Goal: Communication & Community: Answer question/provide support

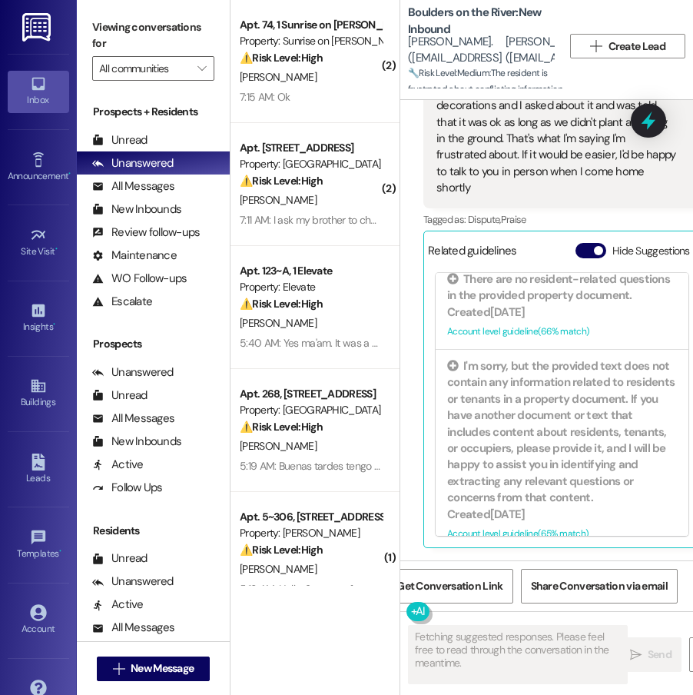
scroll to position [7104, 0]
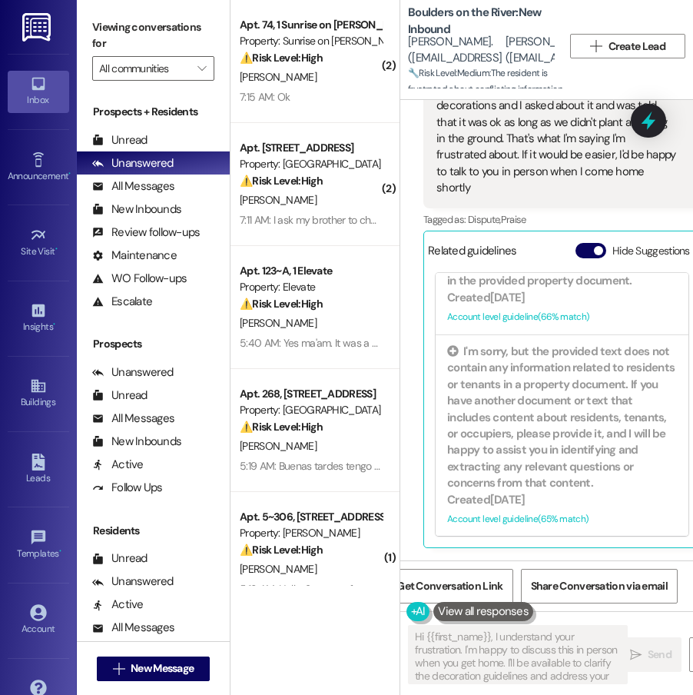
type textarea "Hi {{first_name}}, I understand your frustration. I'm happy to discuss this in …"
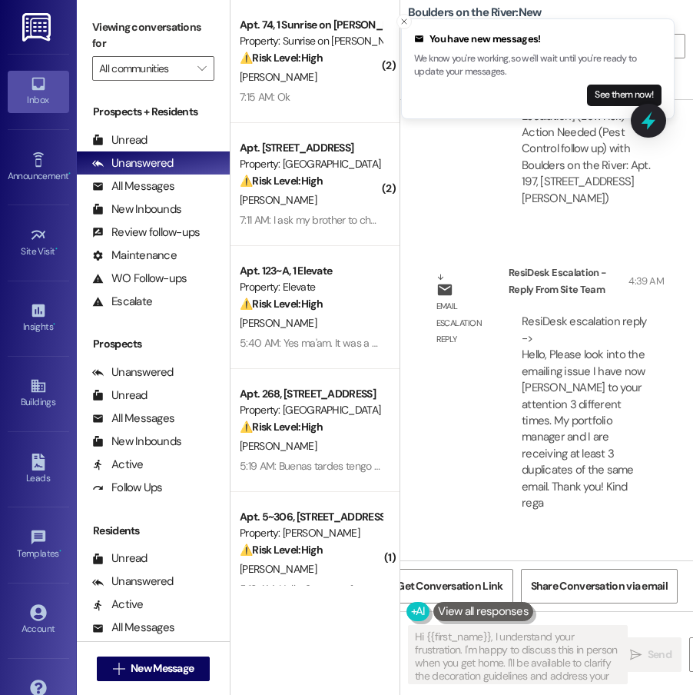
scroll to position [5957, 0]
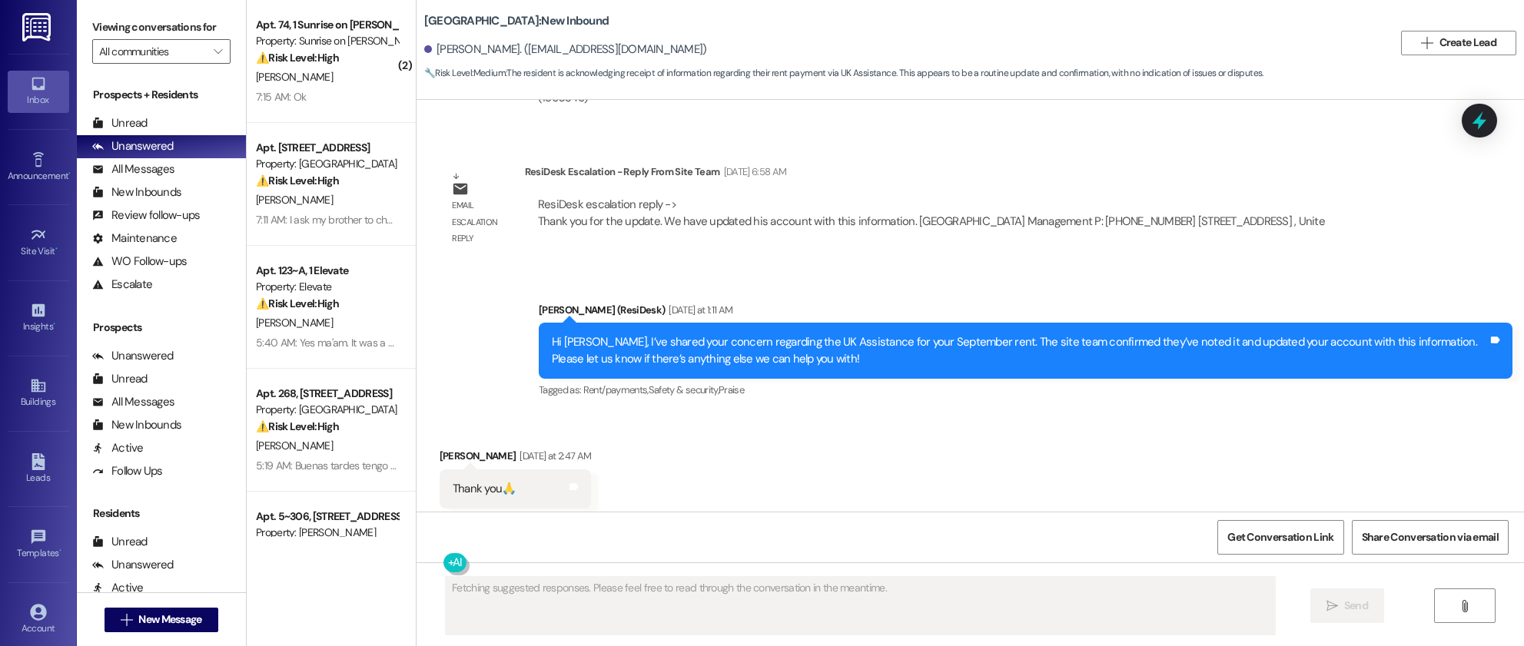
scroll to position [3603, 0]
type textarea "You're so welcome, {{first_name}}! We're always happy to help in any way we can…"
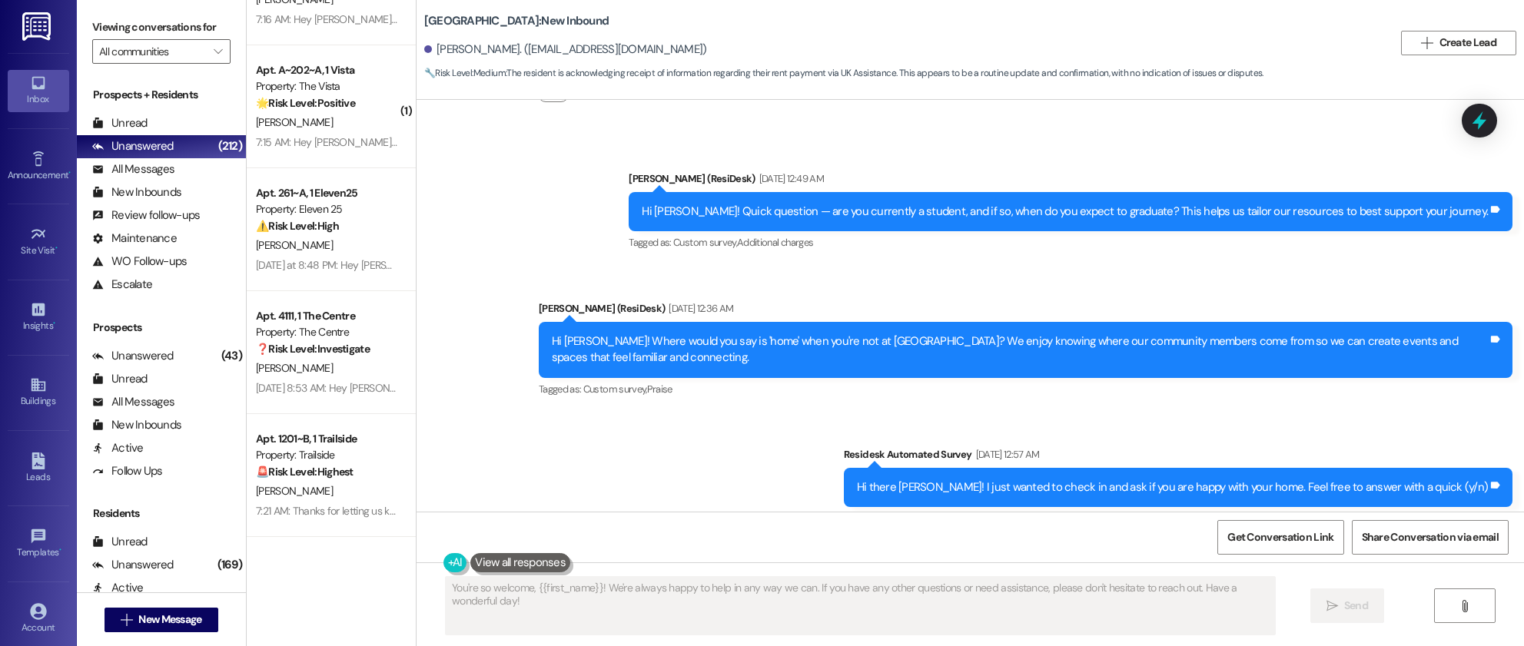
scroll to position [730, 0]
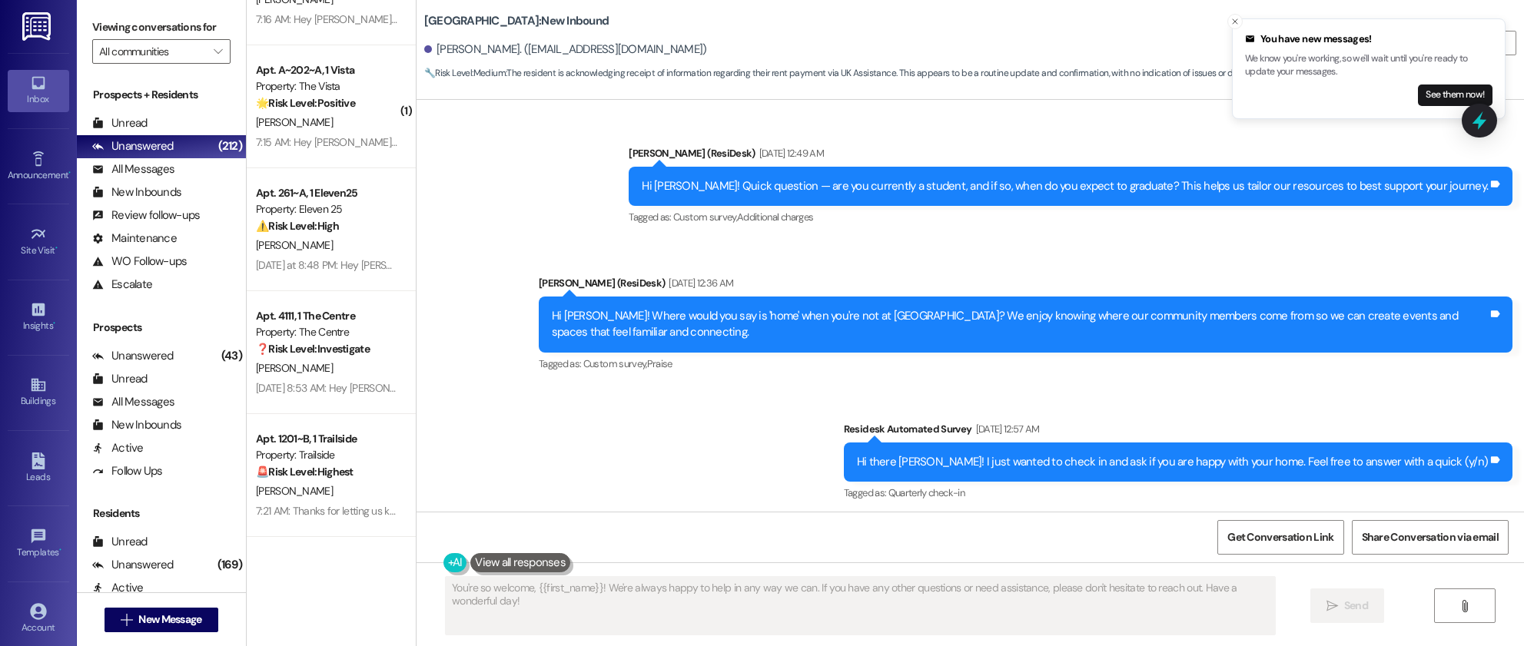
click at [1026, 264] on div "Announcement, sent via SMS Sarah (ResiDesk) May 29, 2025 at 12:36 AM Hi Samuel!…" at bounding box center [1025, 325] width 997 height 123
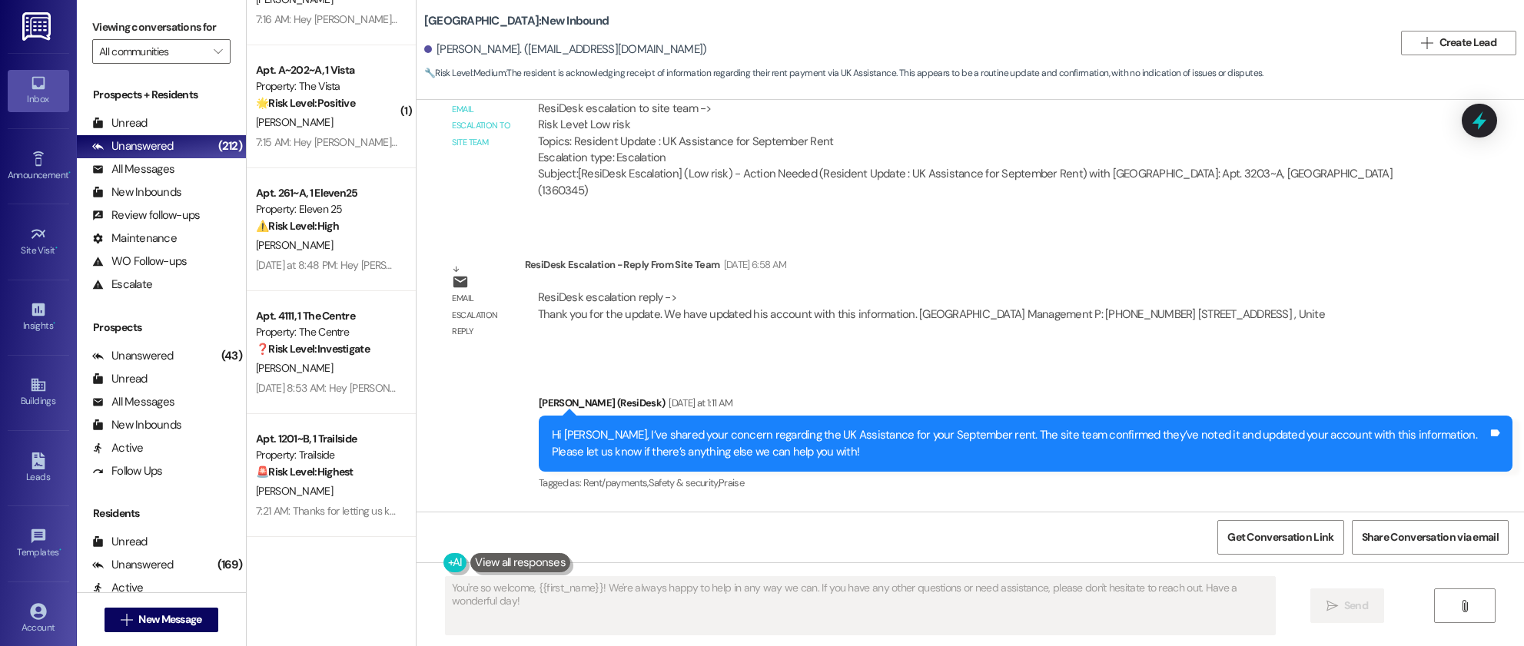
scroll to position [3734, 0]
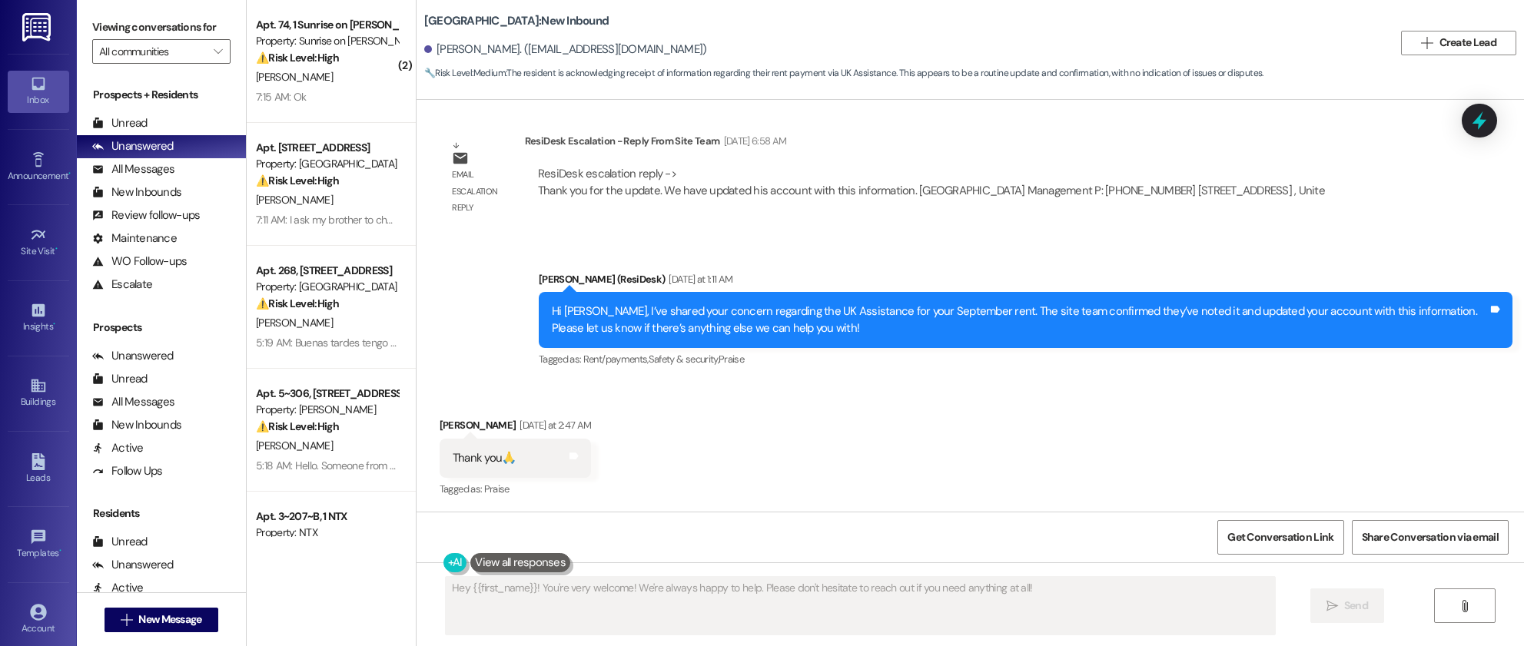
scroll to position [3630, 0]
